Goal: Entertainment & Leisure: Consume media (video, audio)

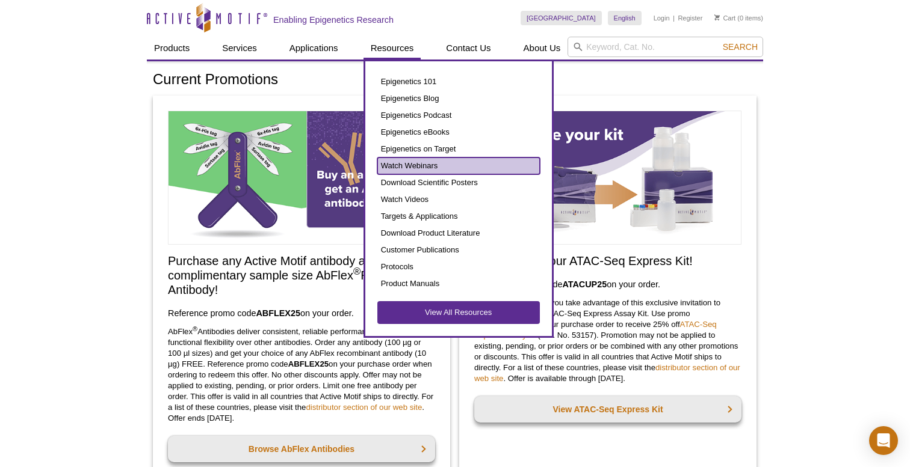
click at [433, 165] on link "Watch Webinars" at bounding box center [458, 166] width 162 height 17
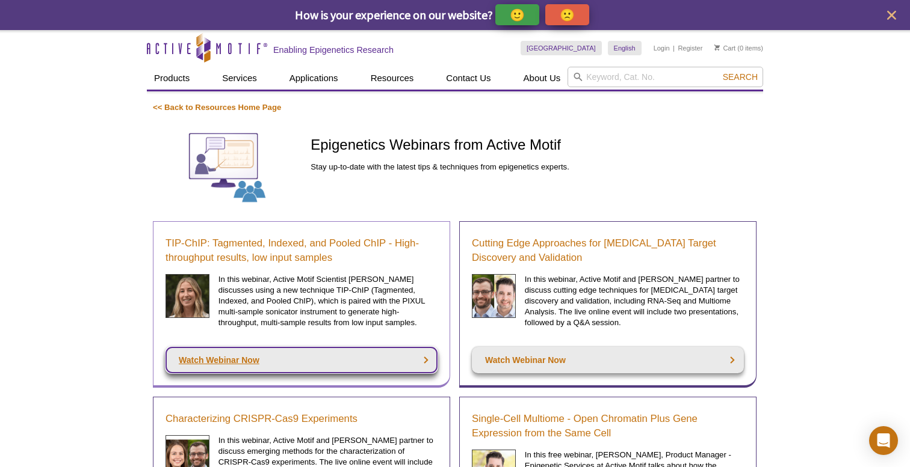
click at [357, 363] on link "Watch Webinar Now" at bounding box center [301, 360] width 272 height 26
click at [247, 361] on link "Watch Webinar Now" at bounding box center [301, 360] width 272 height 26
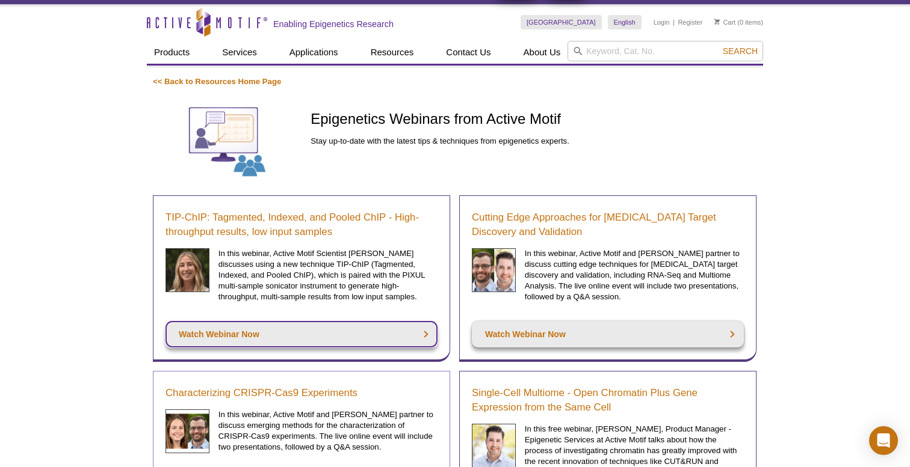
scroll to position [25, 0]
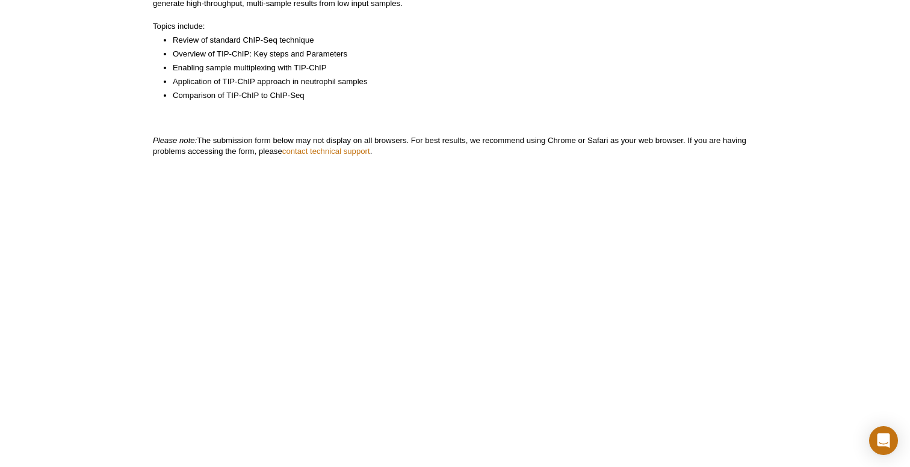
scroll to position [335, 0]
